Goal: Task Accomplishment & Management: Complete application form

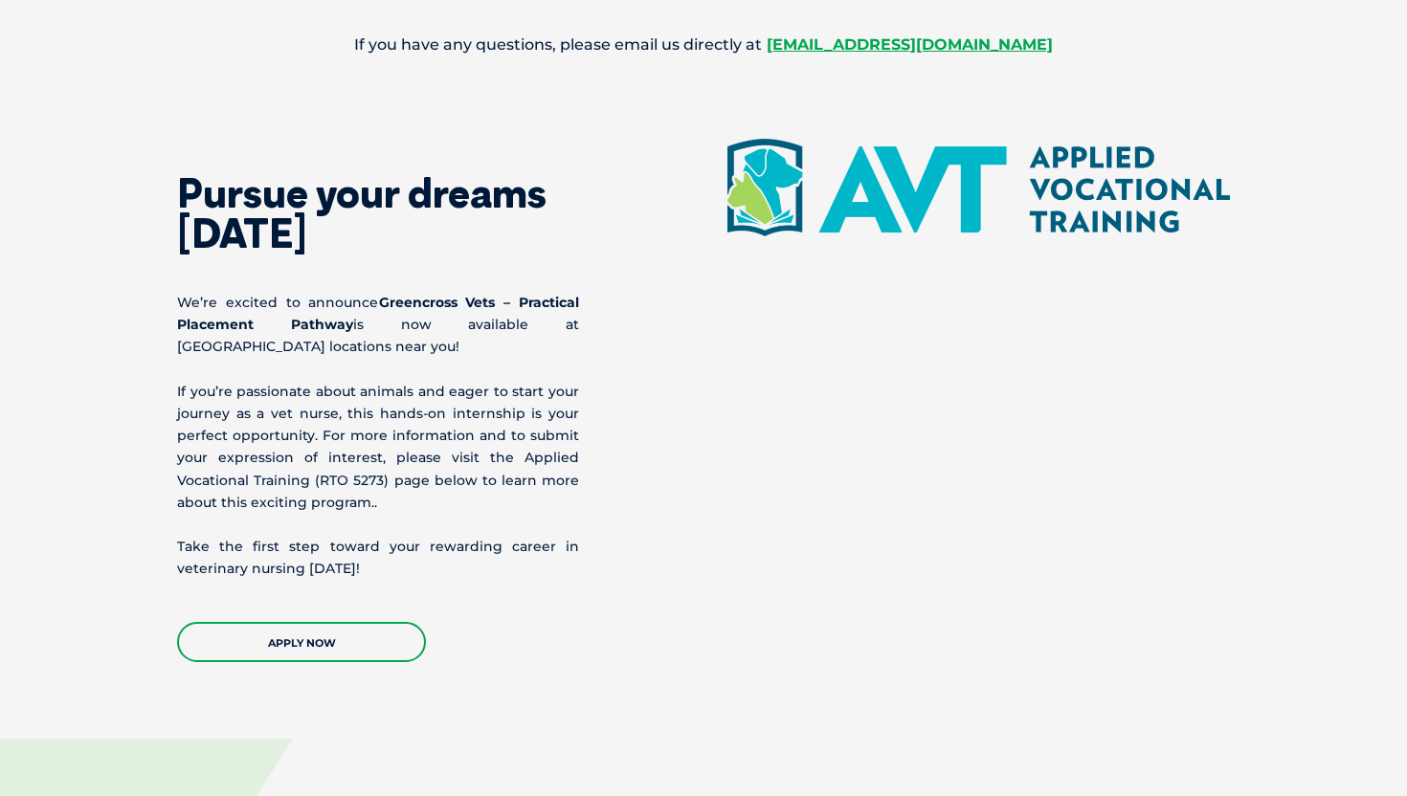
scroll to position [2112, 0]
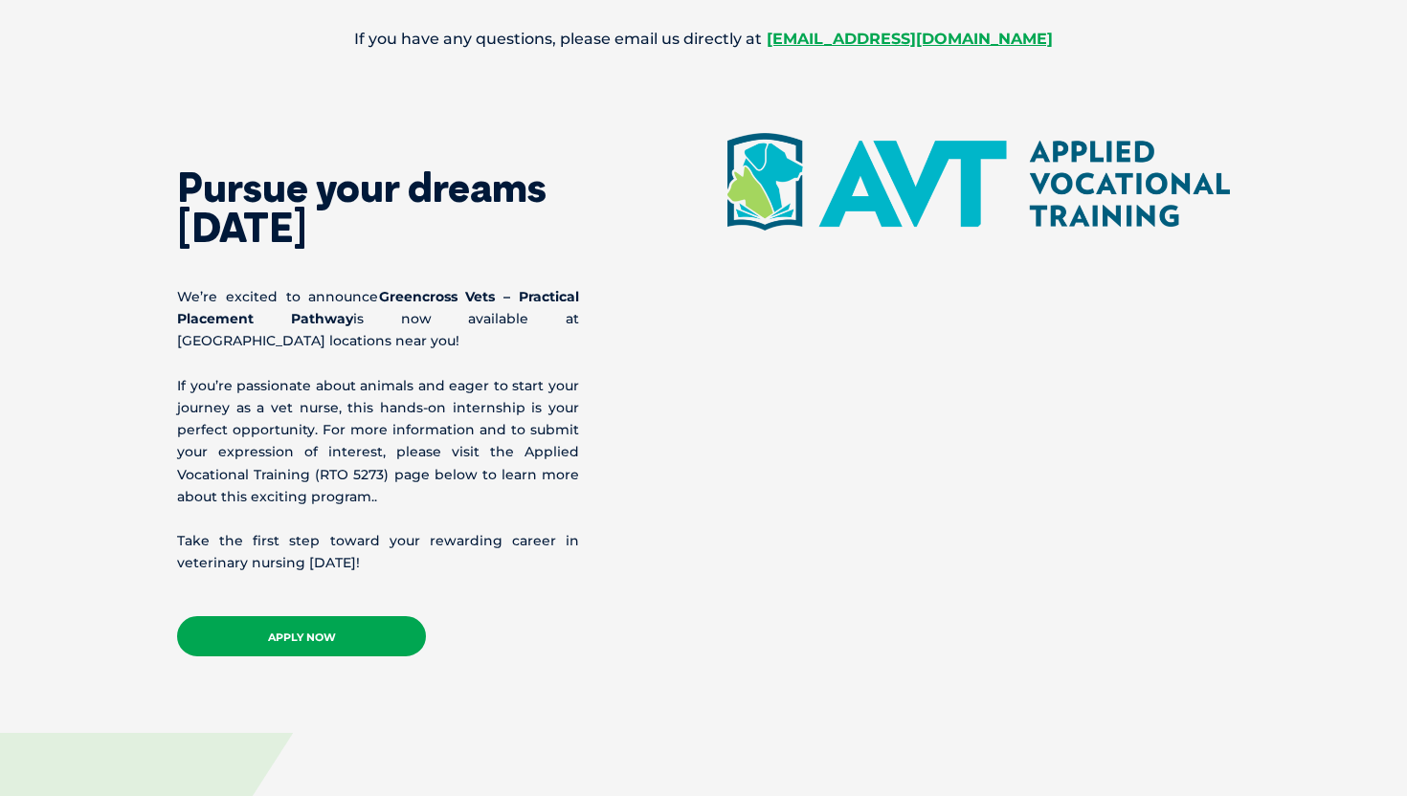
click at [340, 624] on link "APPLY NOW" at bounding box center [301, 636] width 249 height 40
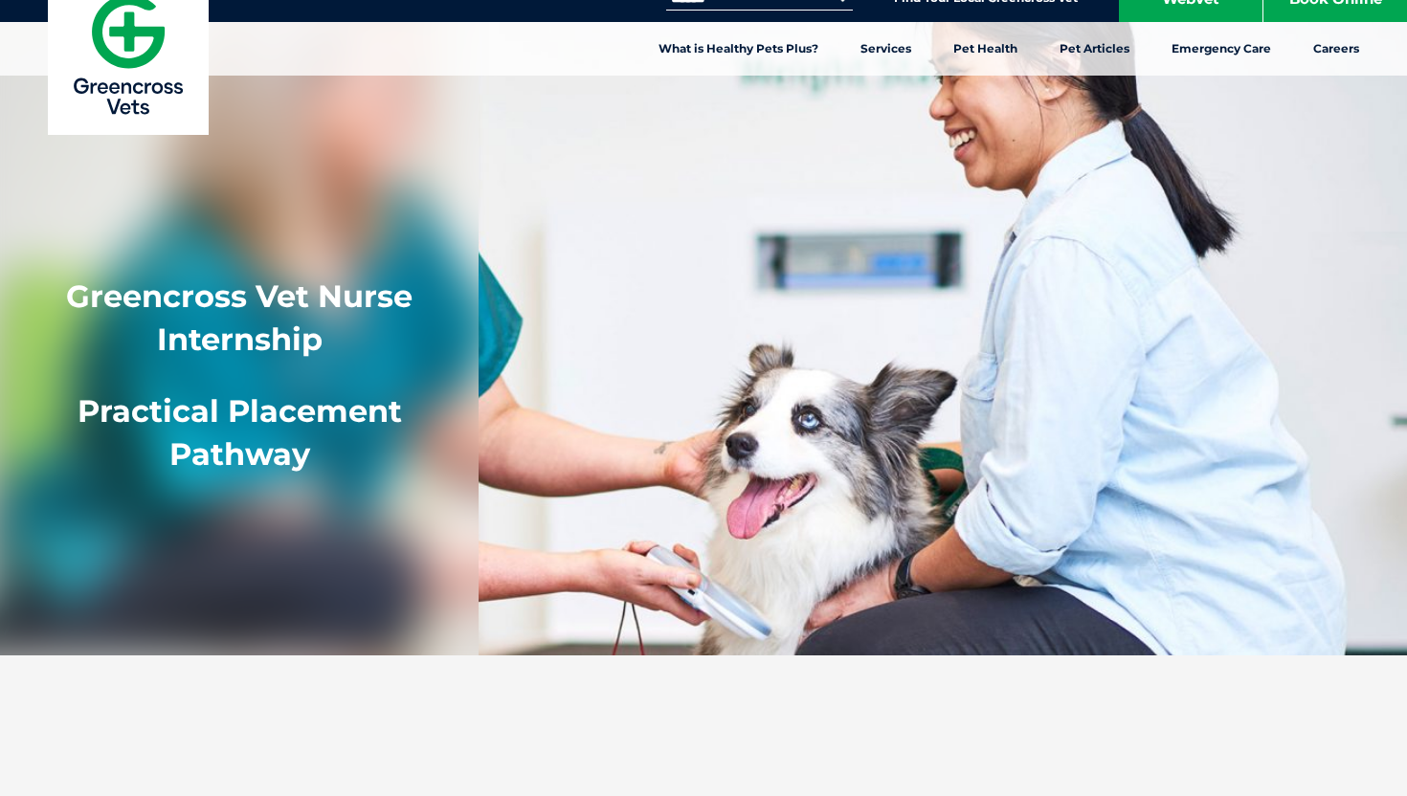
scroll to position [0, 0]
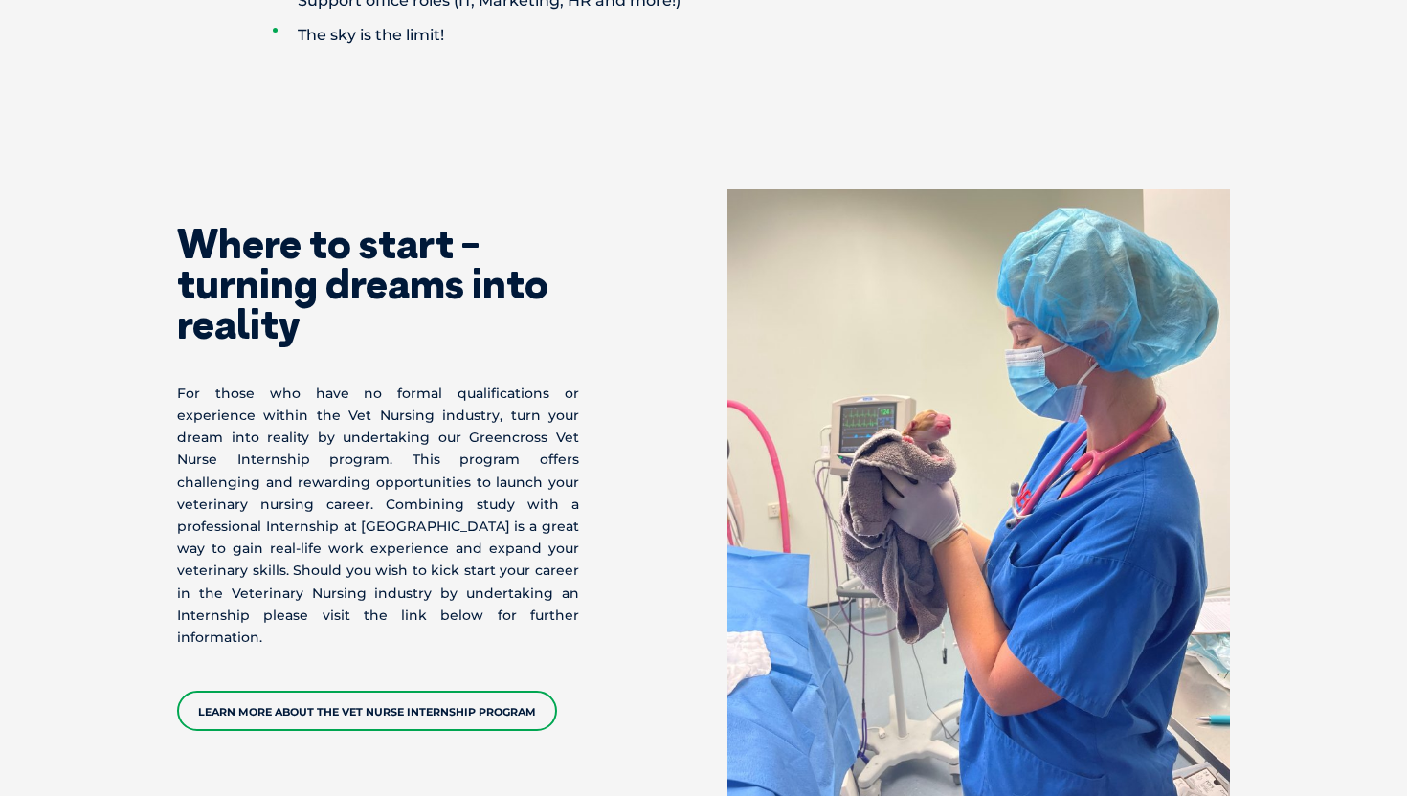
scroll to position [4332, 0]
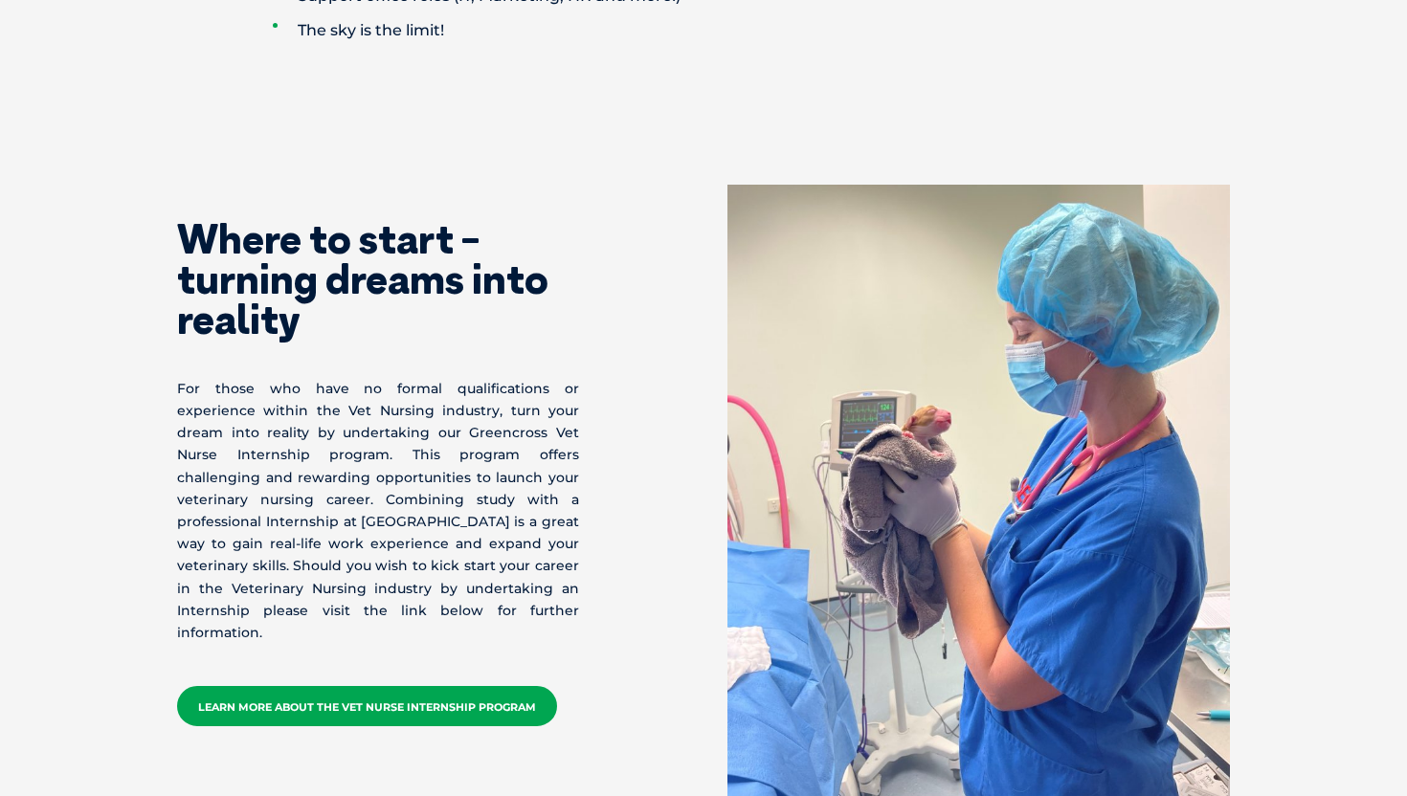
click at [451, 686] on link "Learn More about the Vet Nurse Internship Program" at bounding box center [367, 706] width 380 height 40
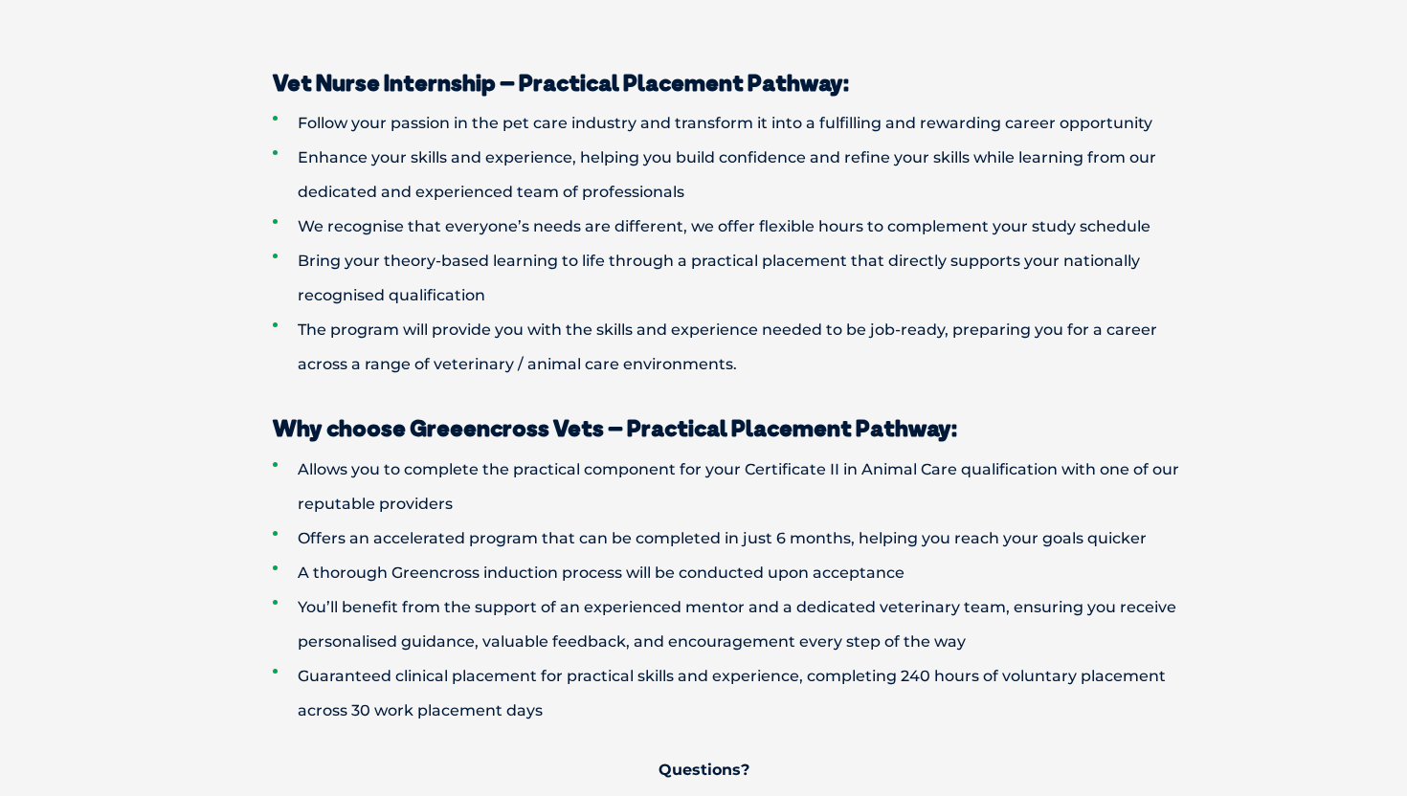
scroll to position [1329, 0]
